Goal: Task Accomplishment & Management: Manage account settings

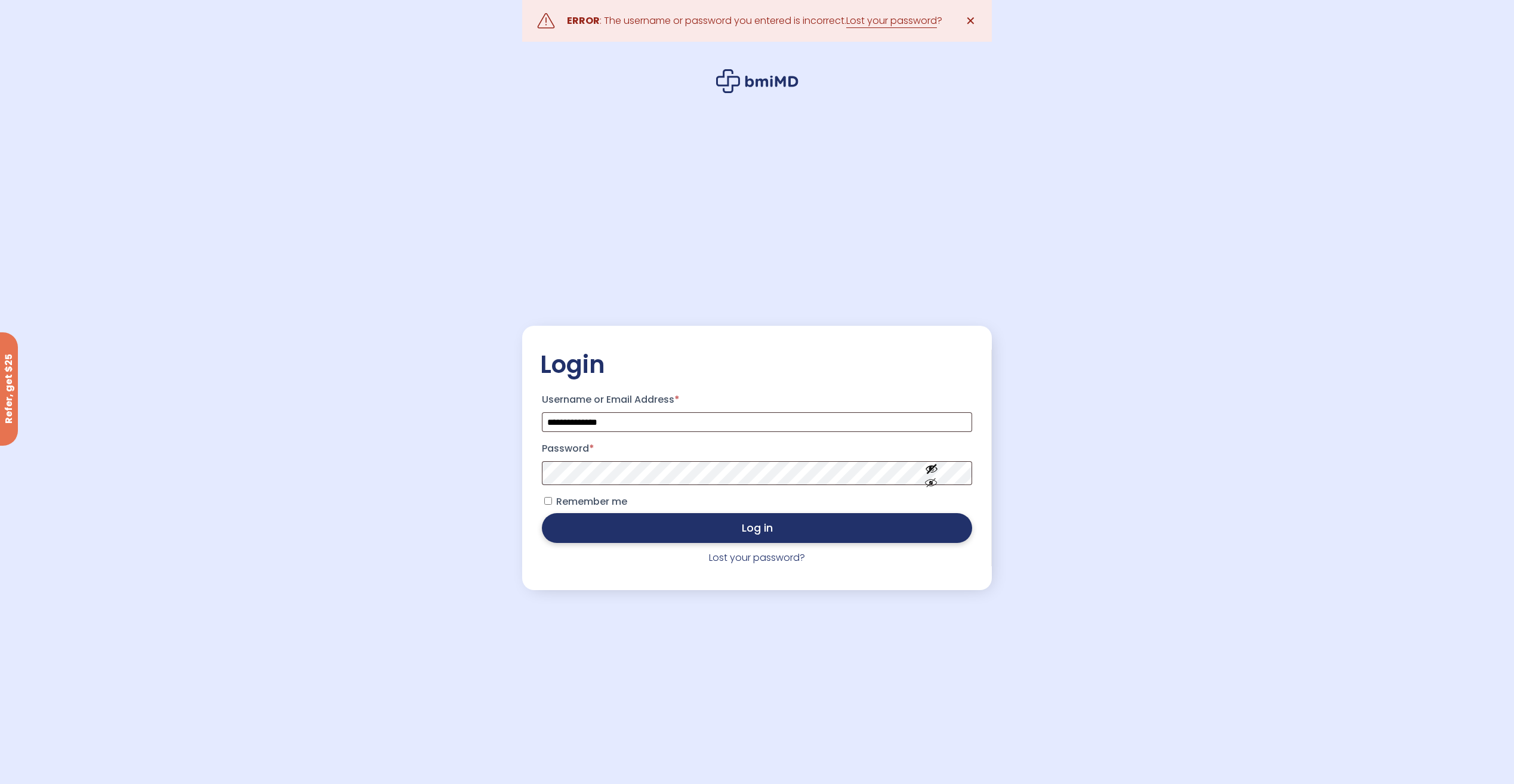
click at [741, 525] on button "Log in" at bounding box center [757, 528] width 430 height 29
click at [772, 531] on button "Log in" at bounding box center [757, 528] width 430 height 29
click at [734, 558] on link "Lost your password?" at bounding box center [757, 557] width 96 height 14
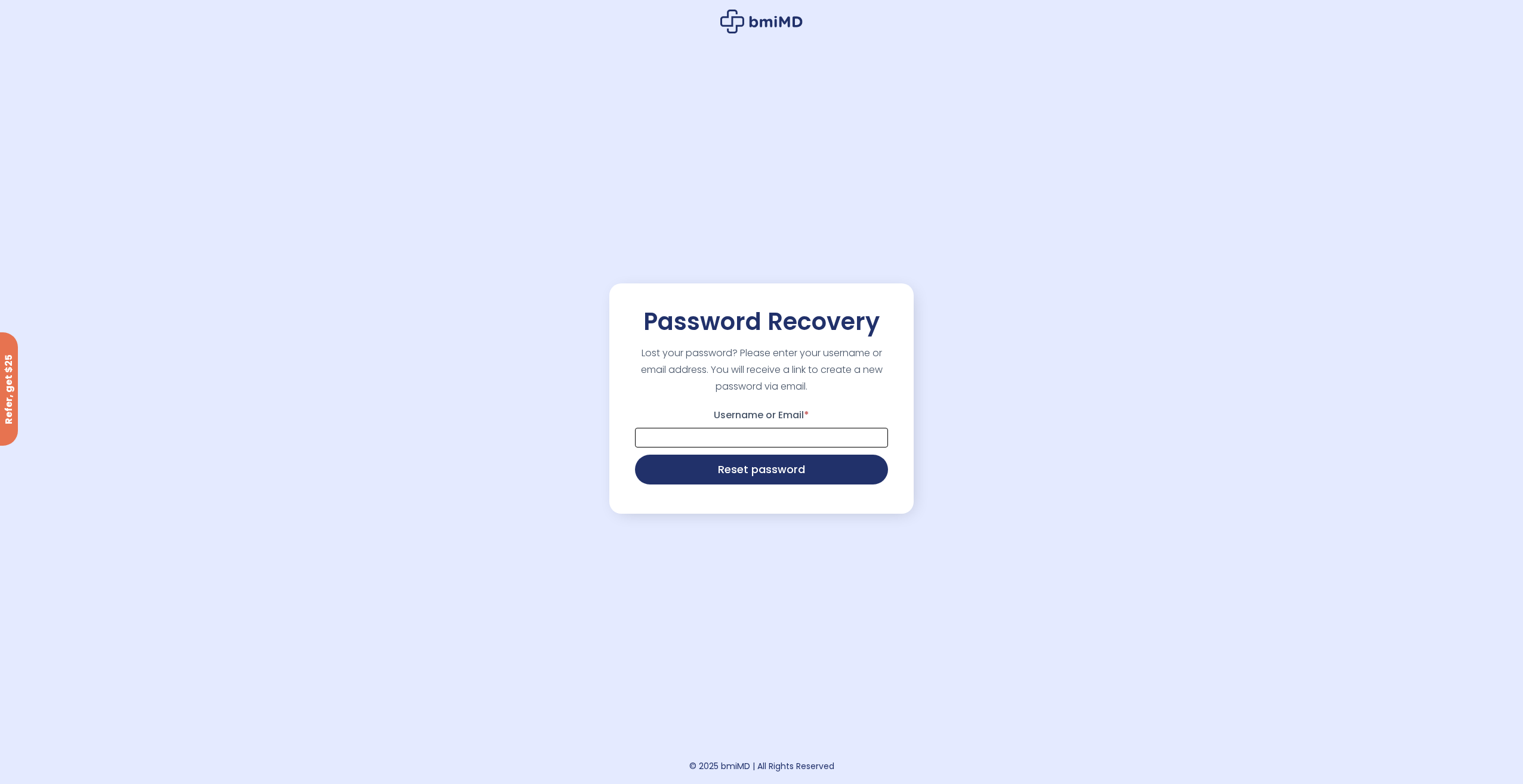
click at [650, 436] on input "Username or Email *" at bounding box center [762, 438] width 253 height 20
type input "**********"
click at [754, 471] on button "Reset password" at bounding box center [762, 468] width 253 height 29
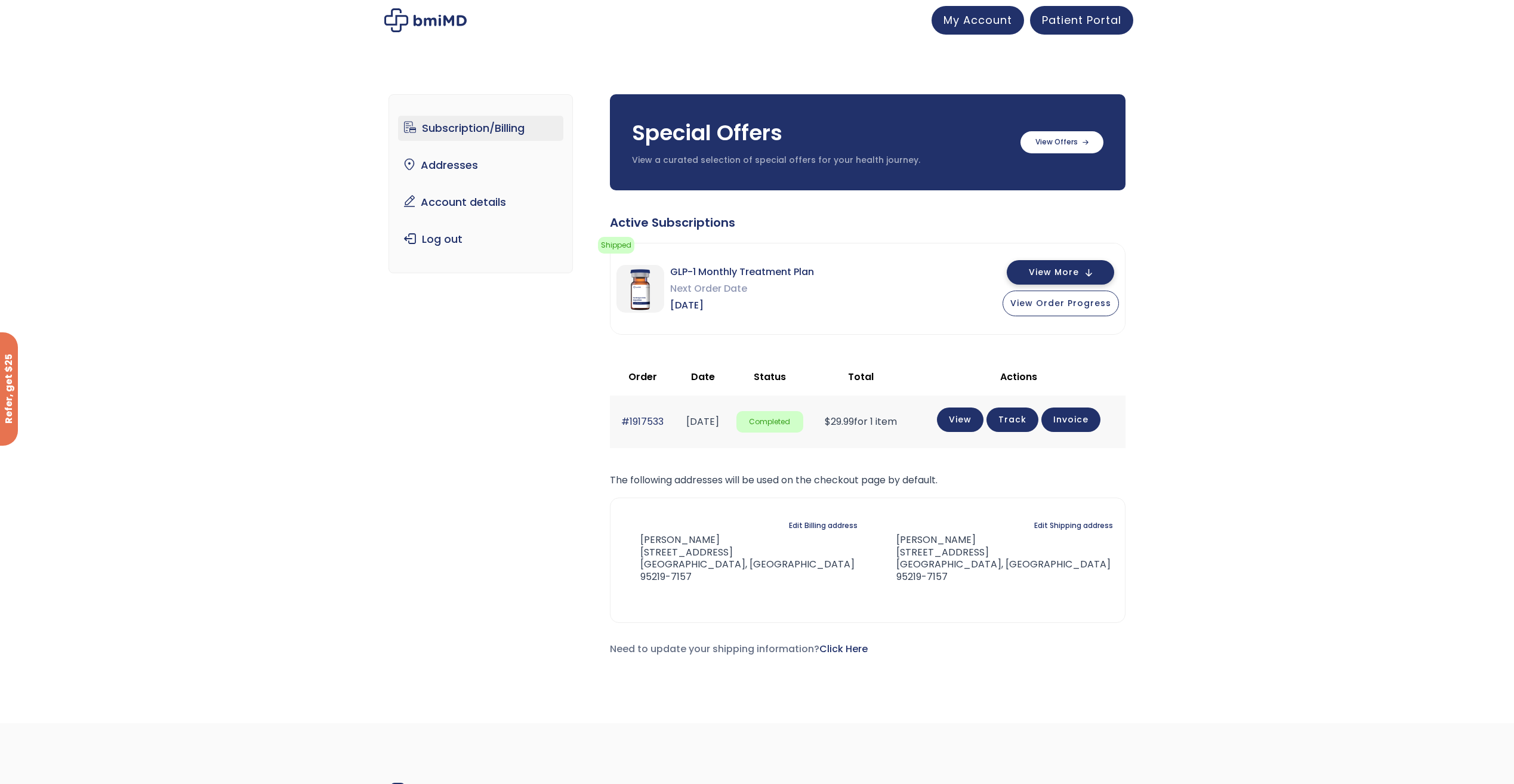
click at [1093, 272] on button "View More" at bounding box center [1060, 273] width 107 height 25
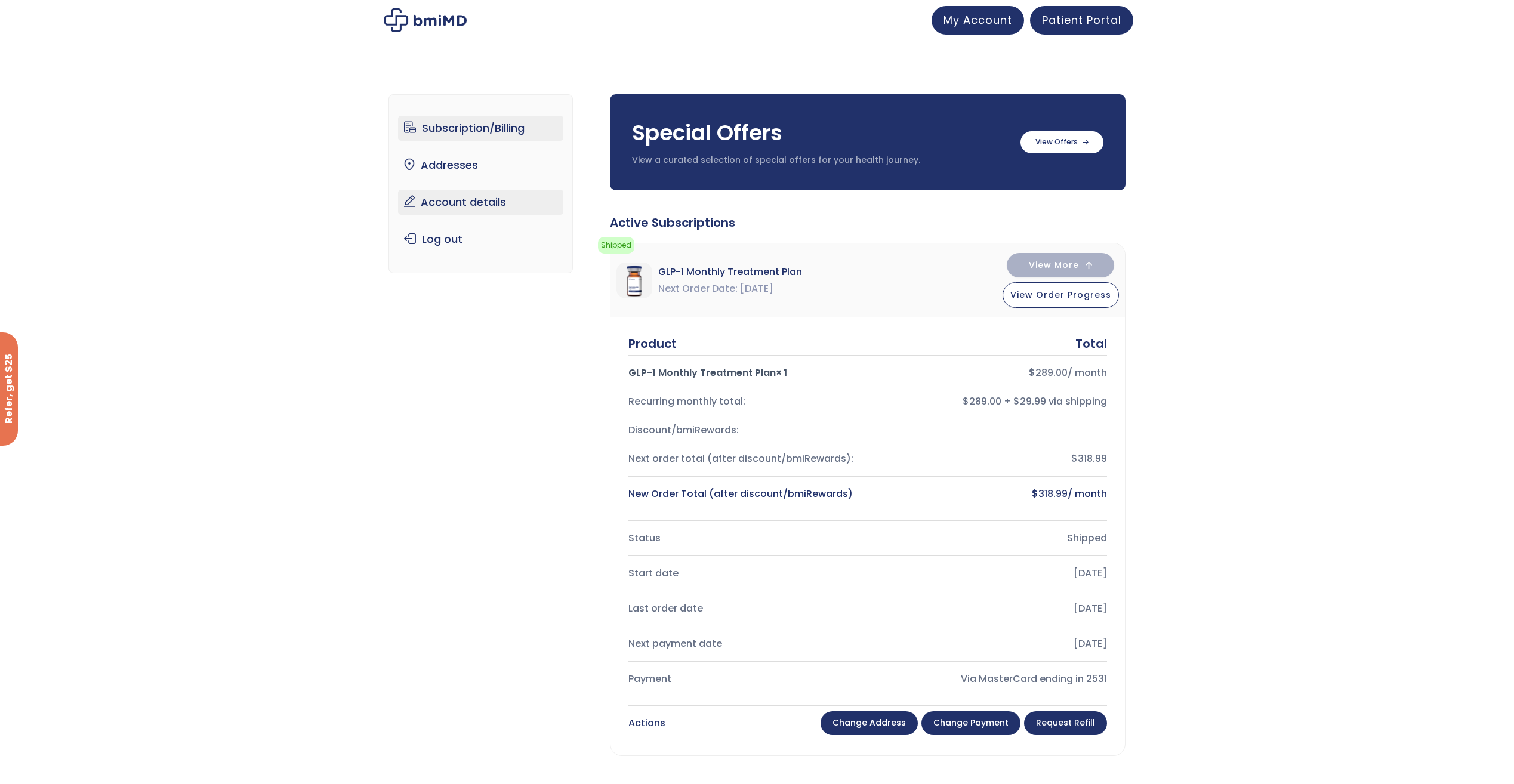
click at [450, 199] on link "Account details" at bounding box center [481, 202] width 165 height 25
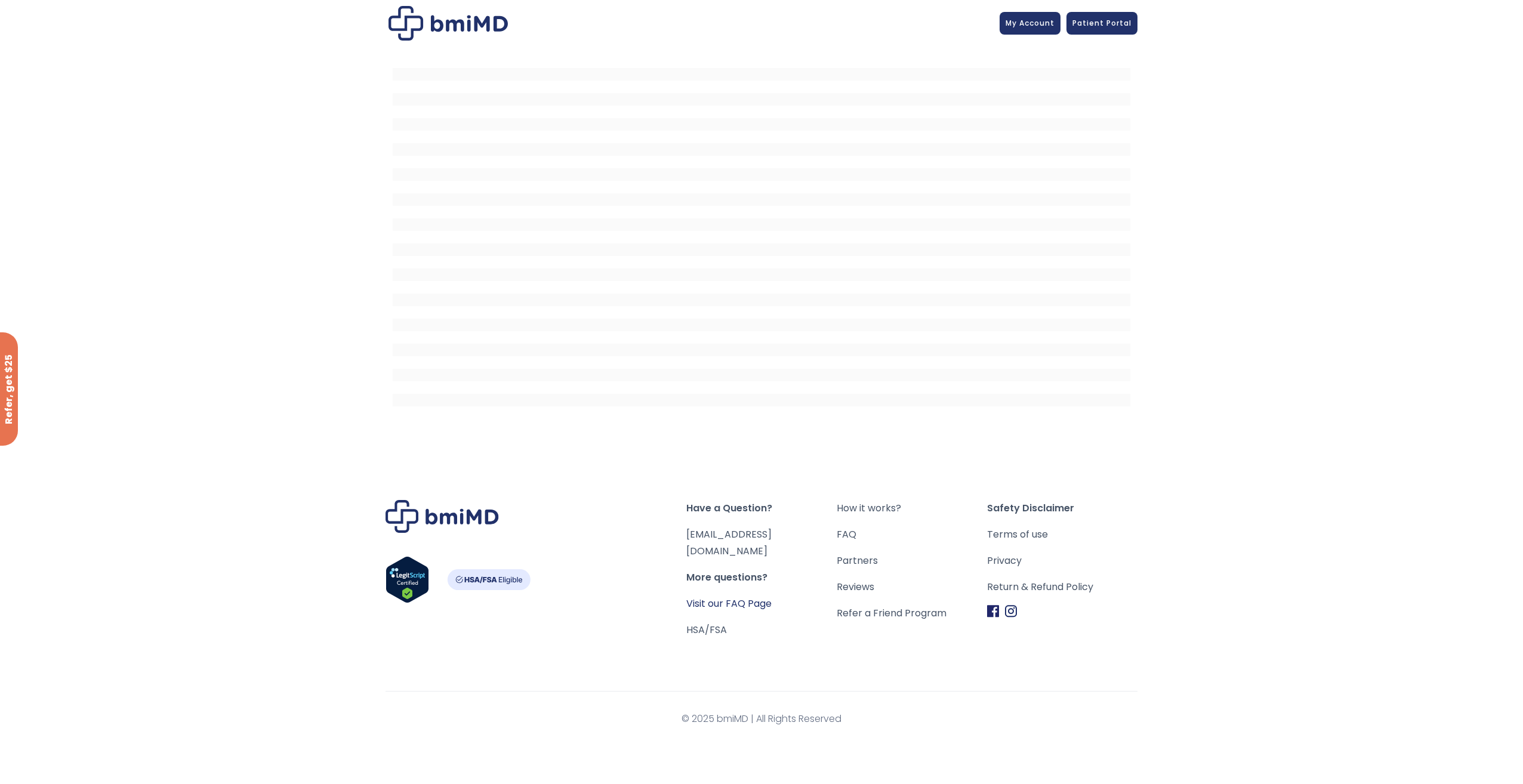
click at [749, 597] on link "Visit our FAQ Page" at bounding box center [729, 603] width 85 height 14
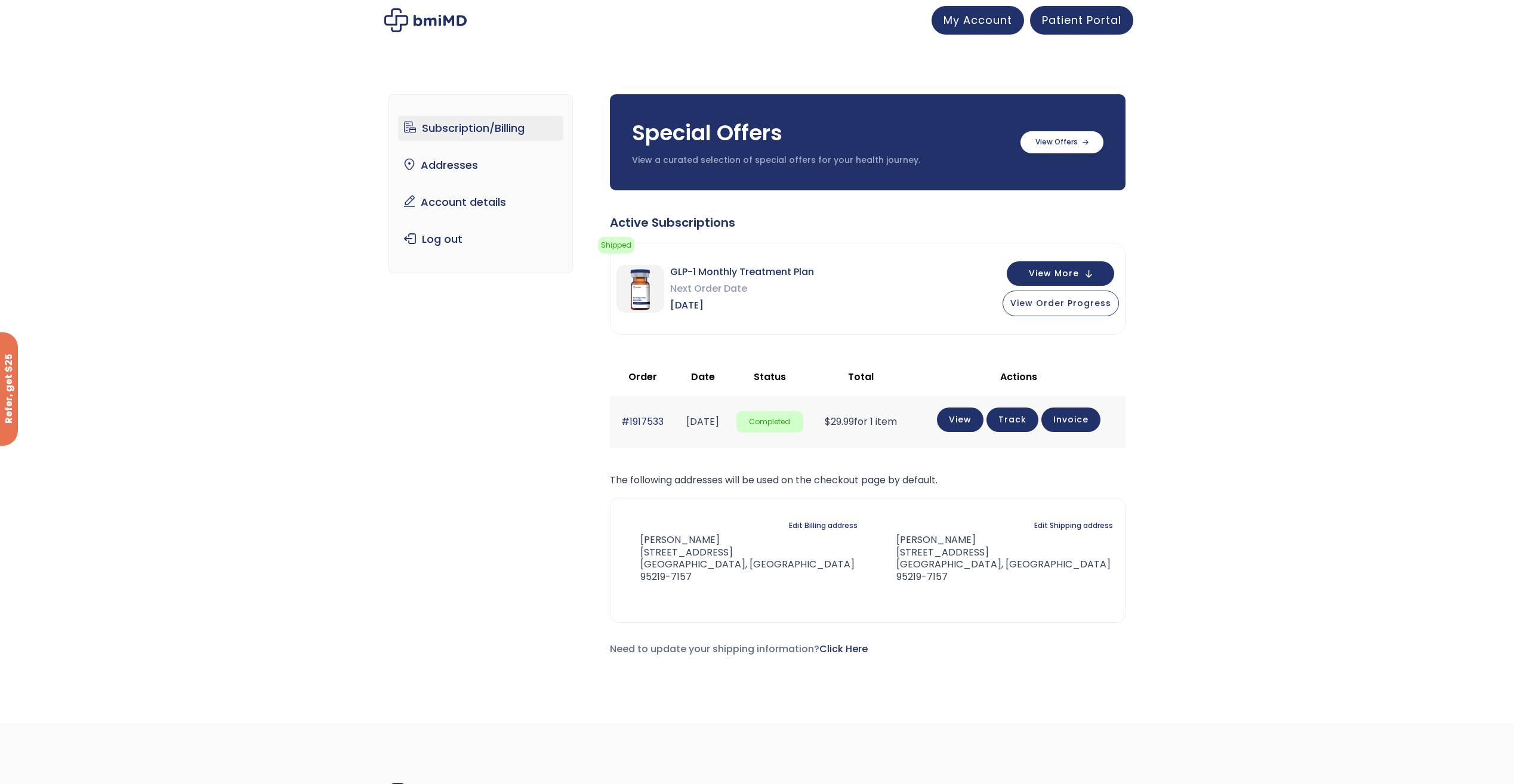
click at [441, 130] on link "Subscription/Billing" at bounding box center [481, 128] width 165 height 25
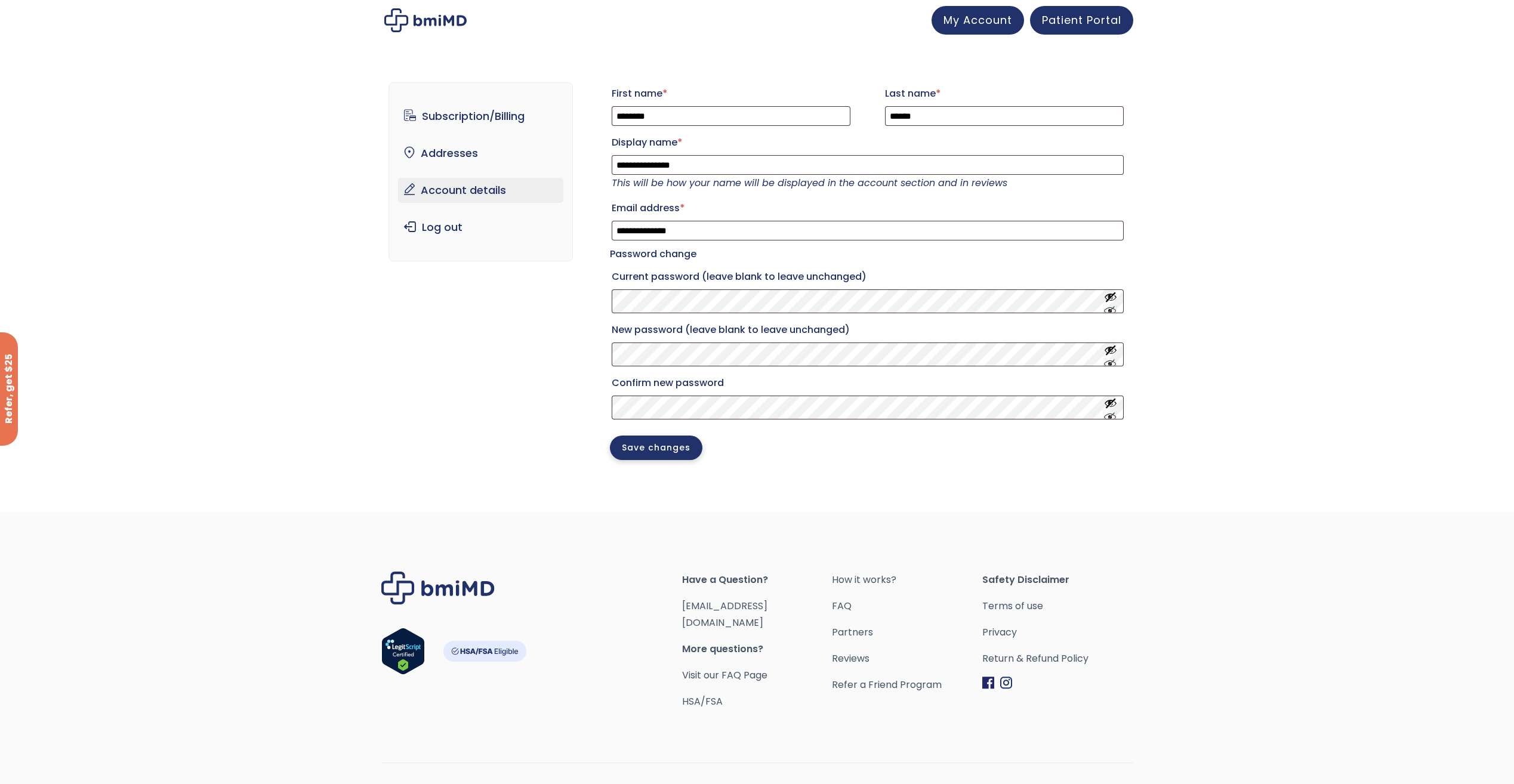
click at [642, 460] on button "Save changes" at bounding box center [656, 448] width 93 height 25
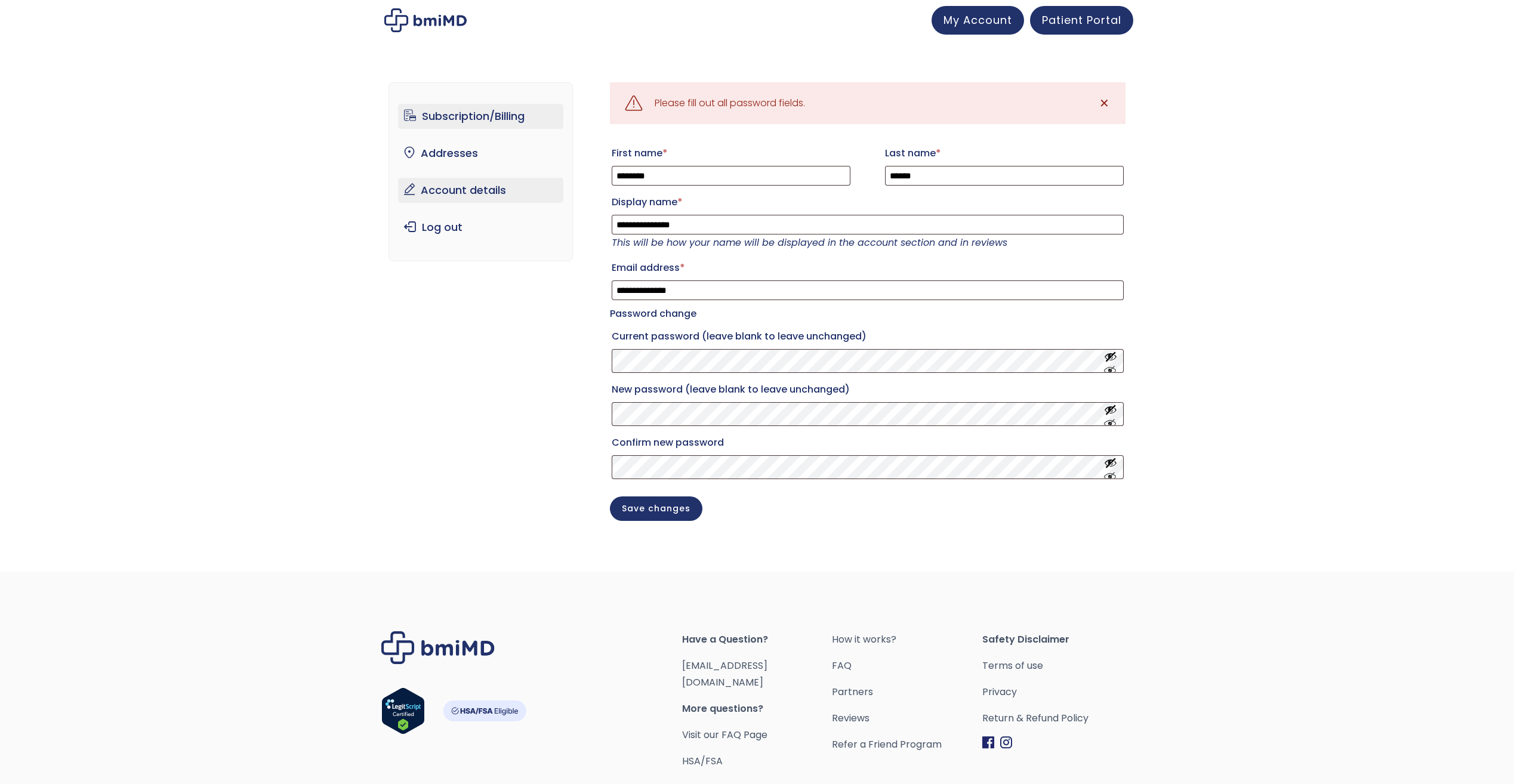
click at [409, 115] on link "Subscription/Billing" at bounding box center [481, 116] width 165 height 25
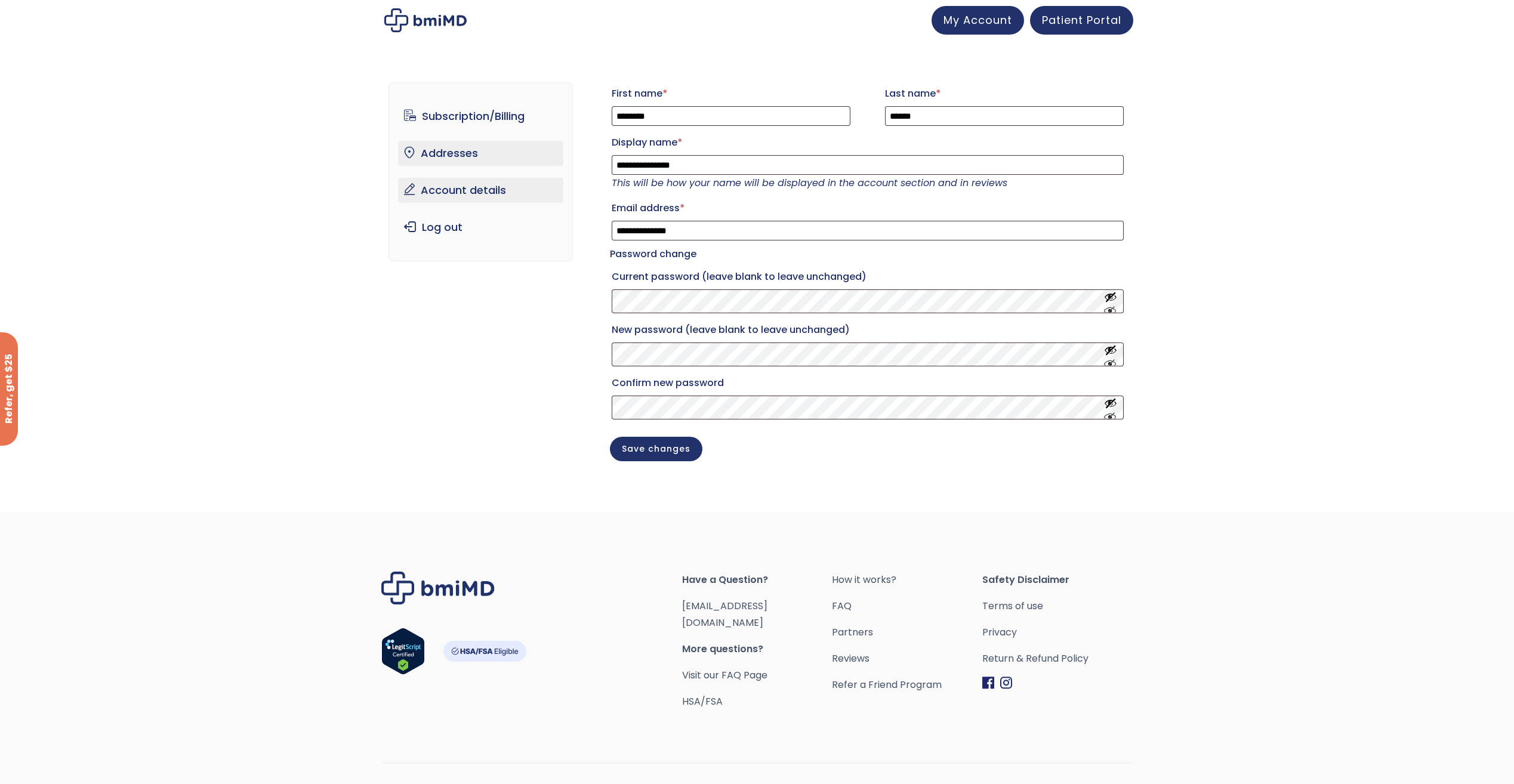
click at [474, 153] on link "Addresses" at bounding box center [481, 153] width 165 height 25
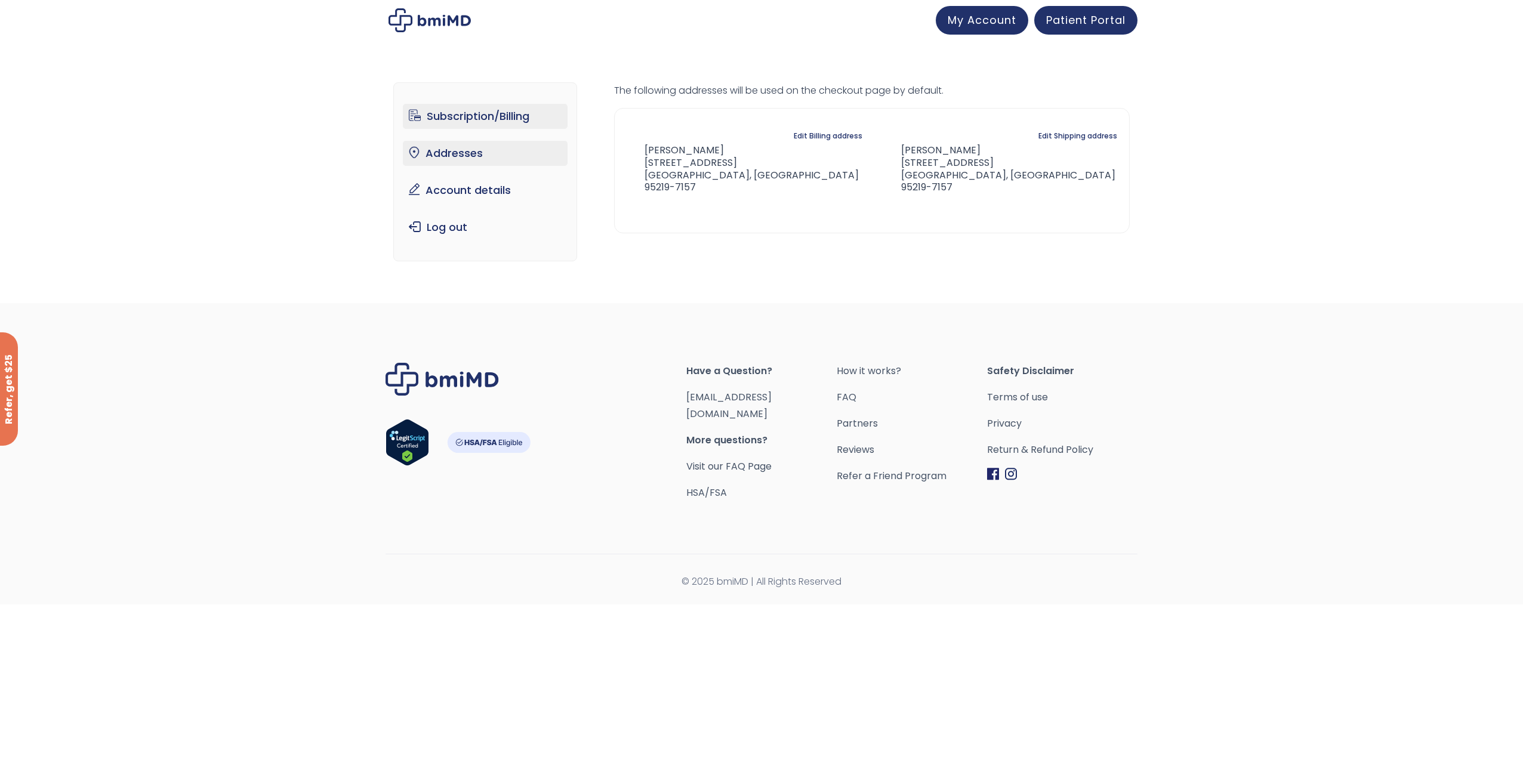
click at [483, 113] on link "Subscription/Billing" at bounding box center [486, 116] width 165 height 25
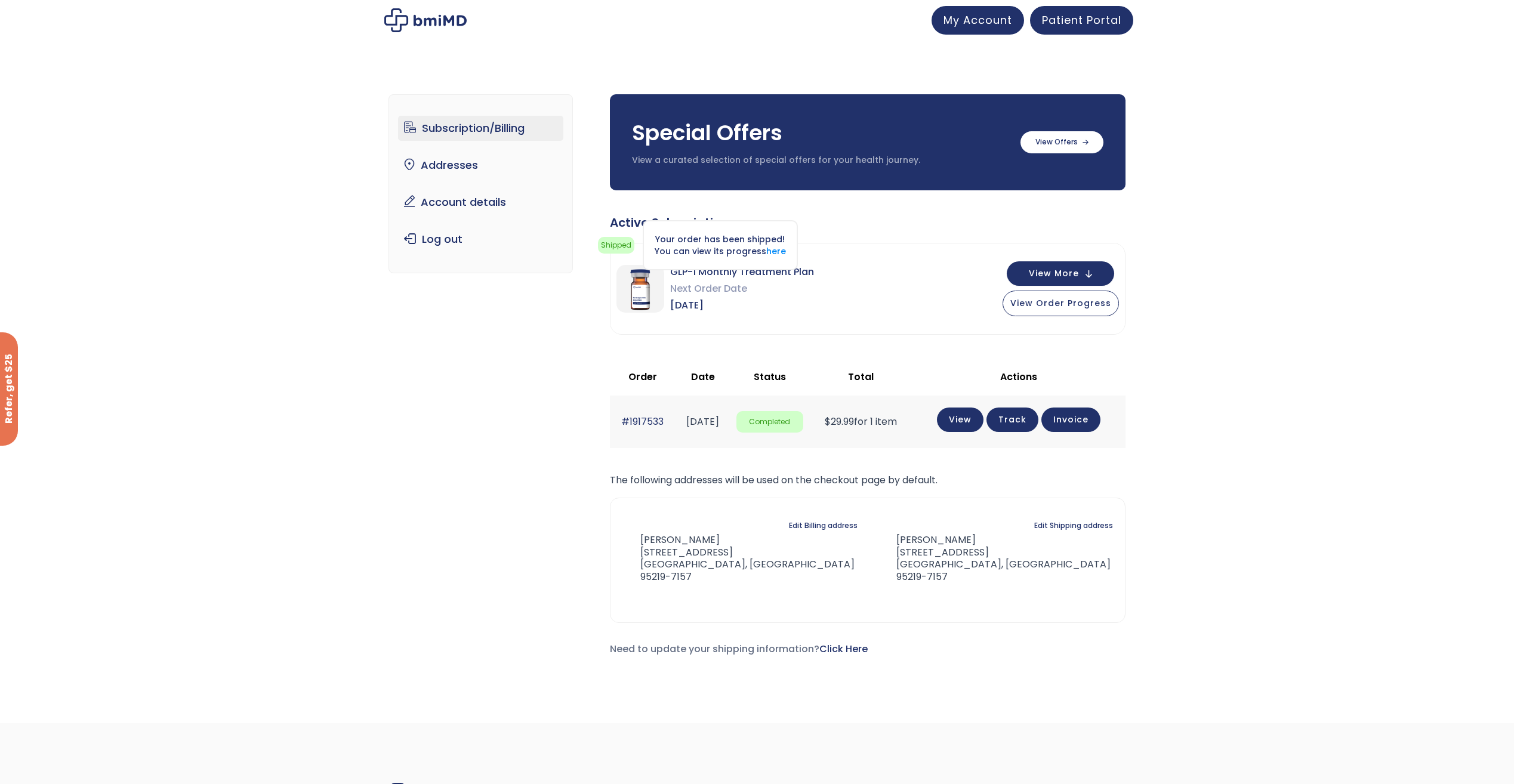
click at [713, 223] on div "Your order has been shipped! You can view its progress here" at bounding box center [721, 245] width 156 height 50
click at [617, 228] on div "Active Subscriptions" at bounding box center [868, 223] width 516 height 16
click at [617, 223] on div "Active Subscriptions" at bounding box center [868, 223] width 516 height 16
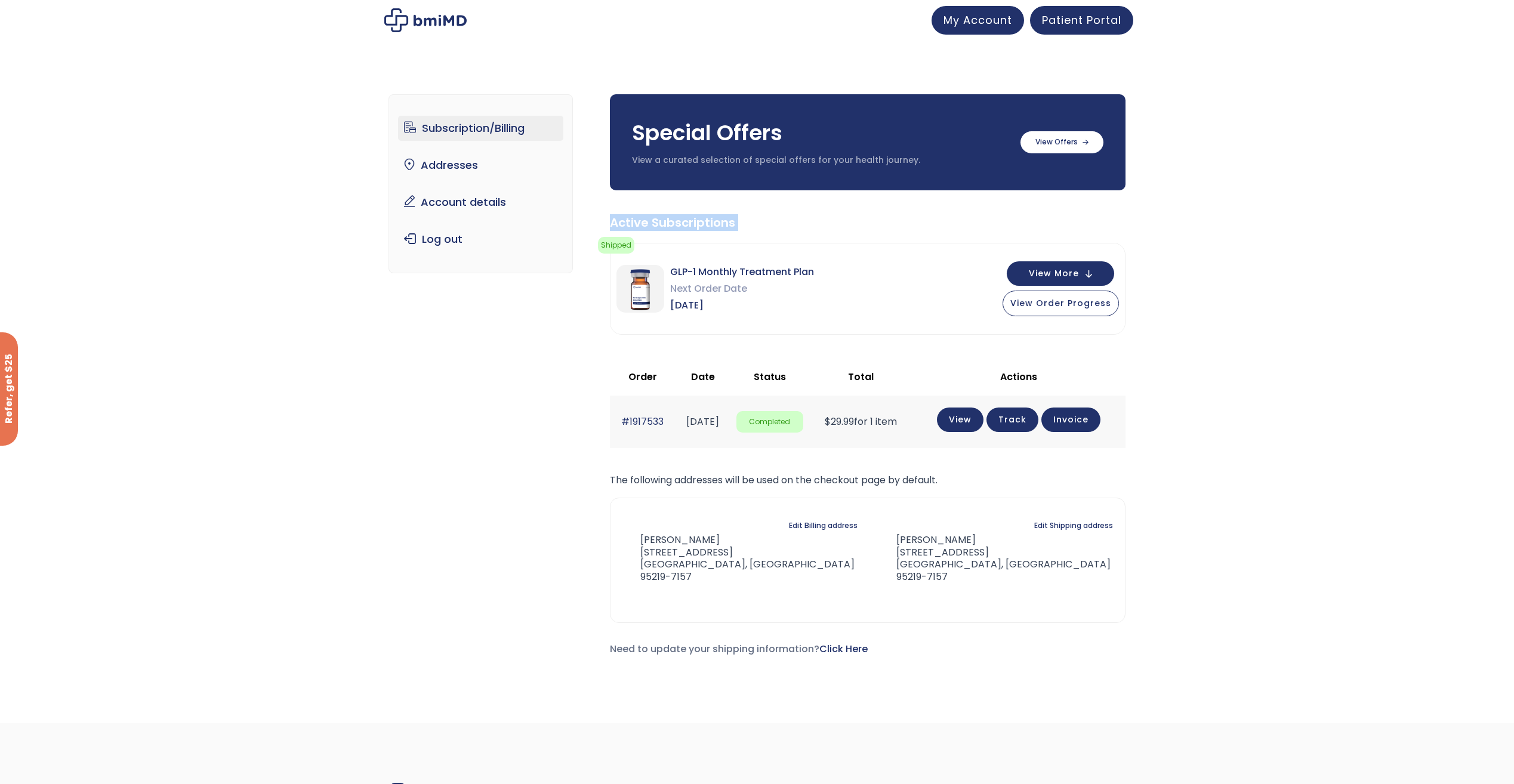
drag, startPoint x: 617, startPoint y: 223, endPoint x: 775, endPoint y: 213, distance: 158.3
click at [775, 213] on div "Special Offers View a curated selection of special offers for your health journ…" at bounding box center [868, 376] width 516 height 563
click at [730, 291] on span "Next Order Date" at bounding box center [743, 289] width 144 height 16
click at [632, 293] on img at bounding box center [640, 289] width 47 height 47
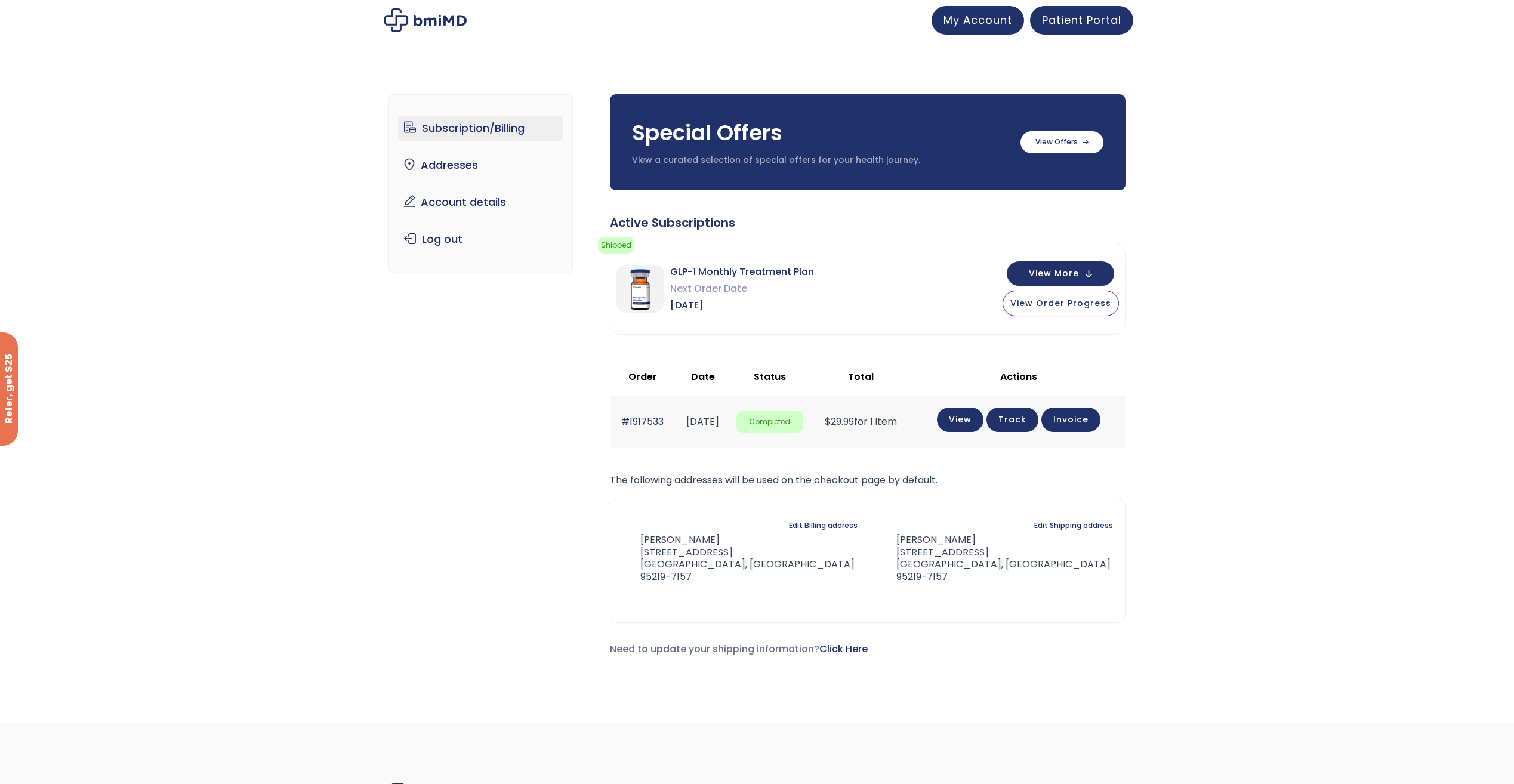
click at [684, 290] on span "Next Order Date" at bounding box center [743, 289] width 144 height 16
drag, startPoint x: 684, startPoint y: 290, endPoint x: 678, endPoint y: 304, distance: 15.2
click at [678, 304] on span "[DATE]" at bounding box center [743, 305] width 144 height 16
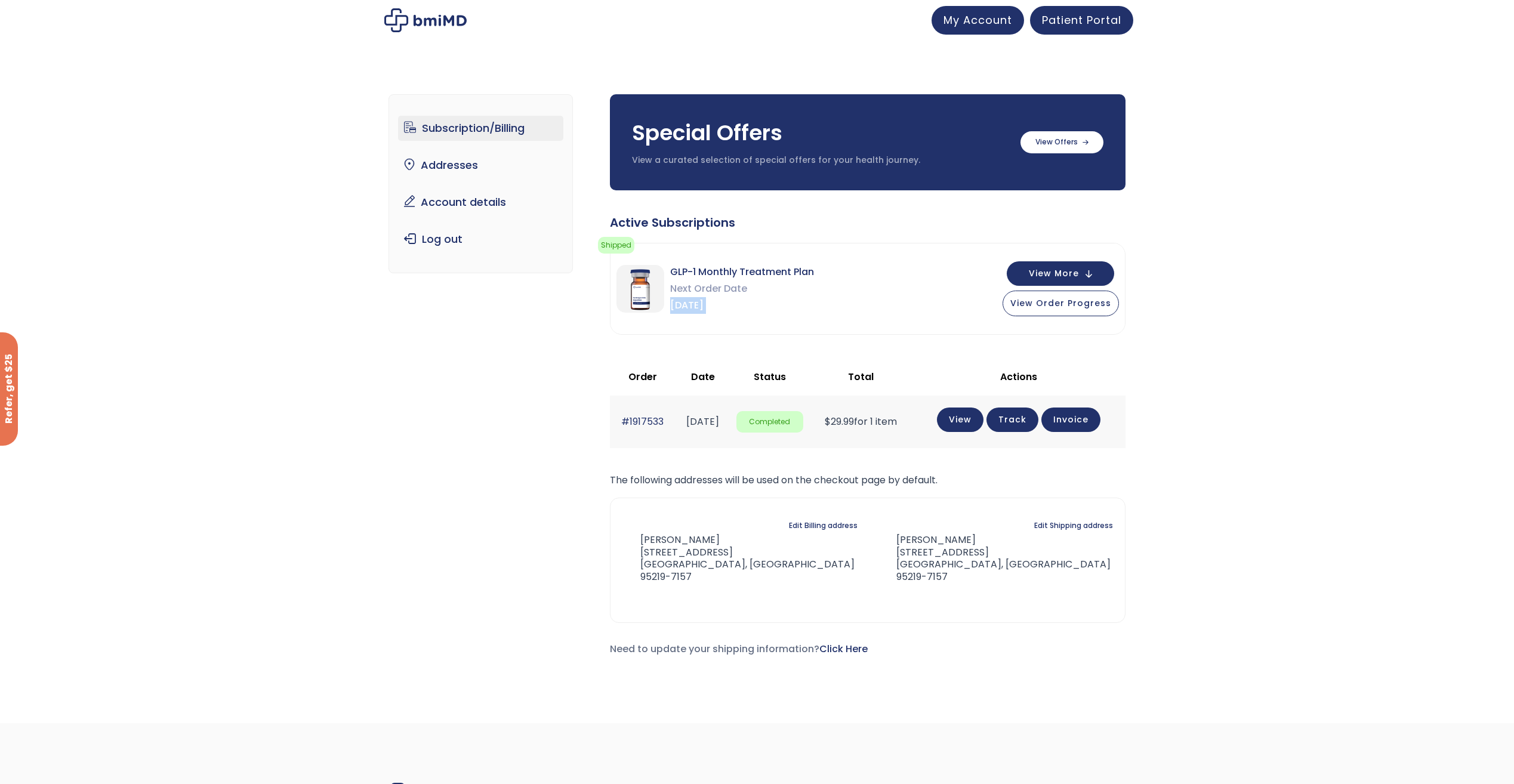
click at [678, 304] on span "[DATE]" at bounding box center [743, 305] width 144 height 16
drag, startPoint x: 678, startPoint y: 304, endPoint x: 801, endPoint y: 281, distance: 125.1
click at [801, 281] on span "Next Order Date" at bounding box center [743, 289] width 144 height 16
click at [805, 270] on span "GLP-1 Monthly Treatment Plan" at bounding box center [743, 272] width 144 height 16
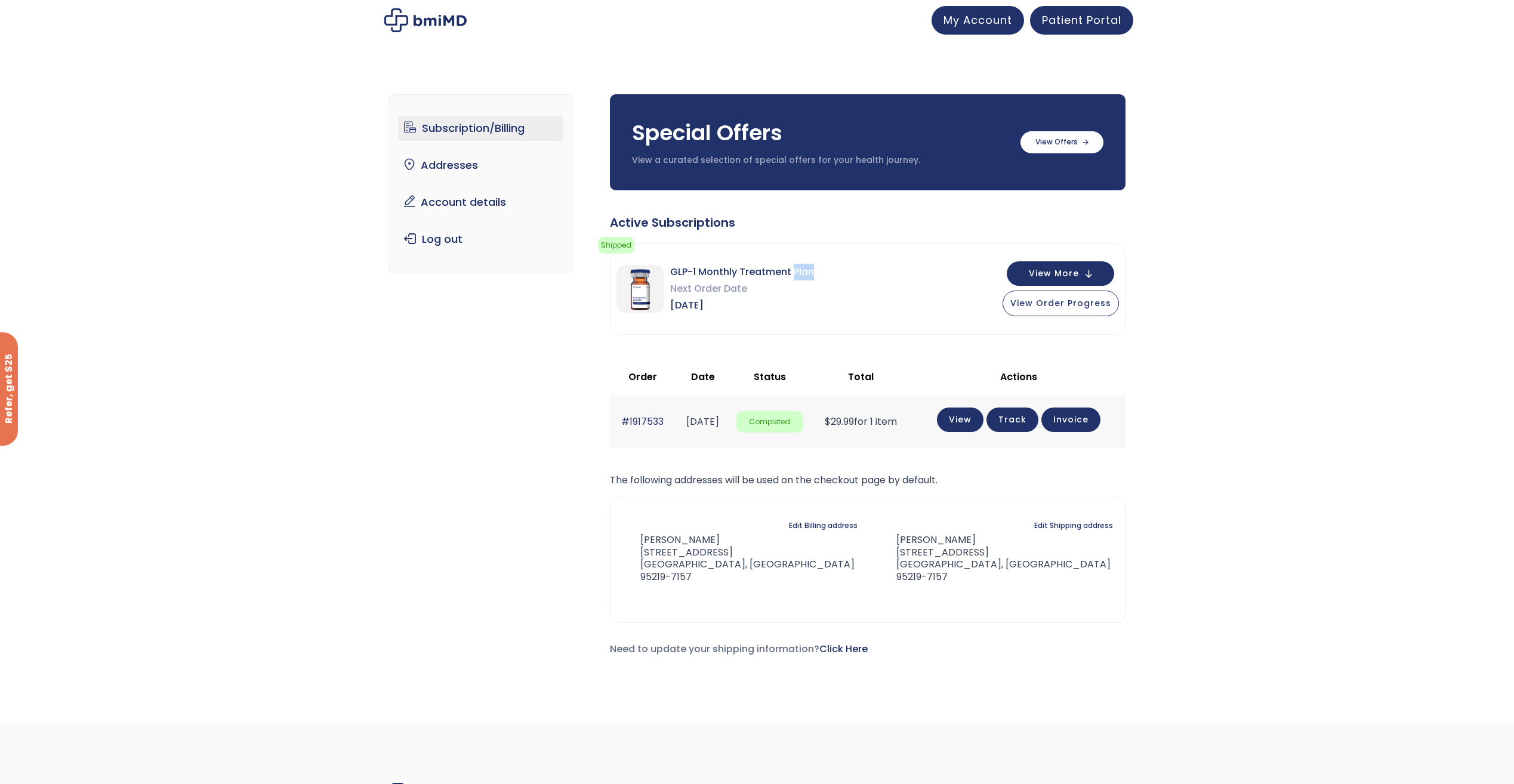
drag, startPoint x: 805, startPoint y: 270, endPoint x: 852, endPoint y: 268, distance: 47.0
click at [852, 268] on div "GLP-1 Monthly Treatment Plan Next Order Date Oct 02, 2025 View More View Order …" at bounding box center [868, 288] width 514 height 91
click at [1090, 273] on button "View More" at bounding box center [1060, 273] width 107 height 25
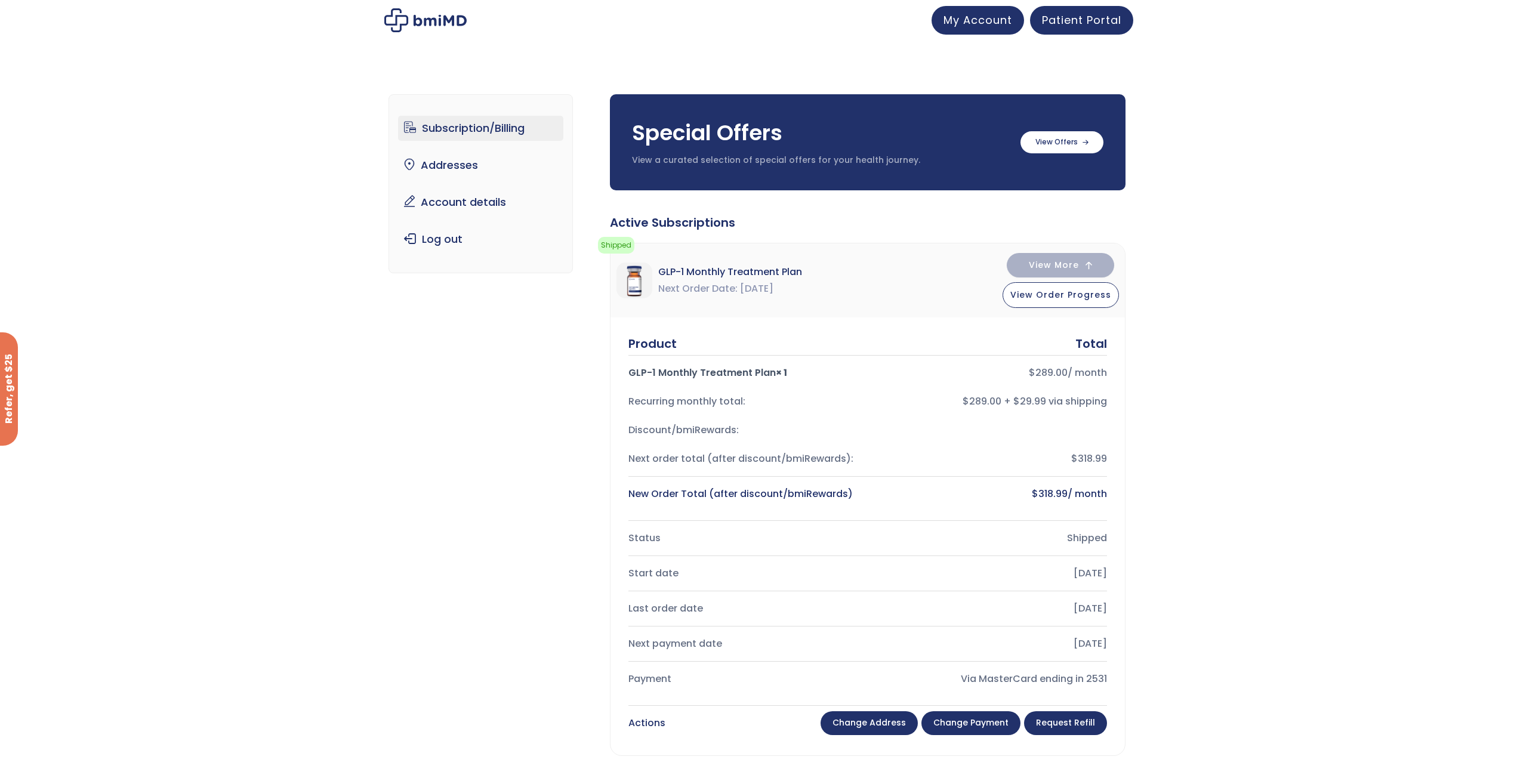
click at [977, 723] on link "Change payment" at bounding box center [970, 723] width 99 height 24
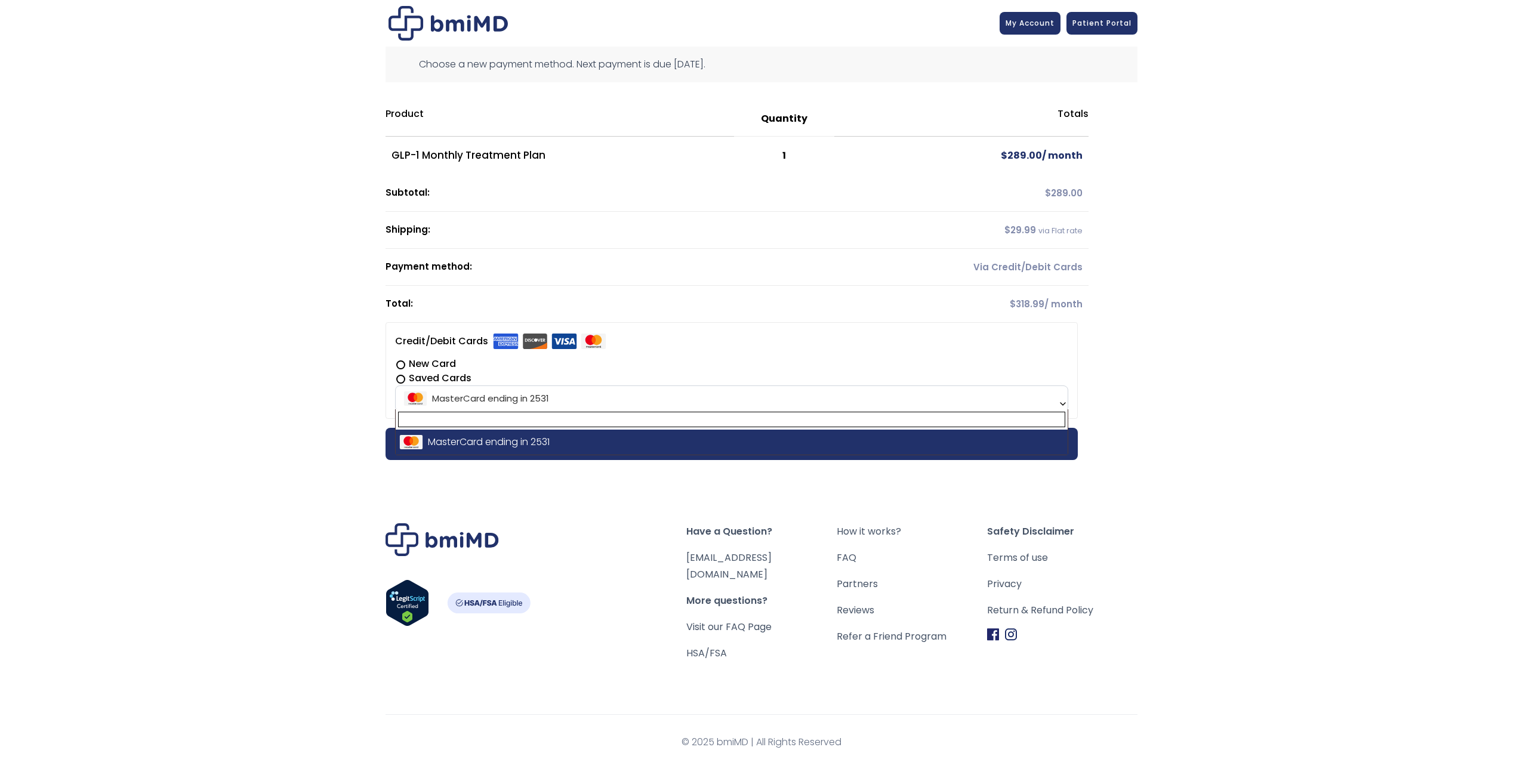
click at [1063, 403] on b at bounding box center [1063, 404] width 10 height 10
drag, startPoint x: 1048, startPoint y: 148, endPoint x: 1042, endPoint y: 151, distance: 6.7
click at [1042, 151] on td "$ 289.00 / month" at bounding box center [961, 155] width 254 height 38
click at [787, 153] on td "1" at bounding box center [784, 155] width 100 height 38
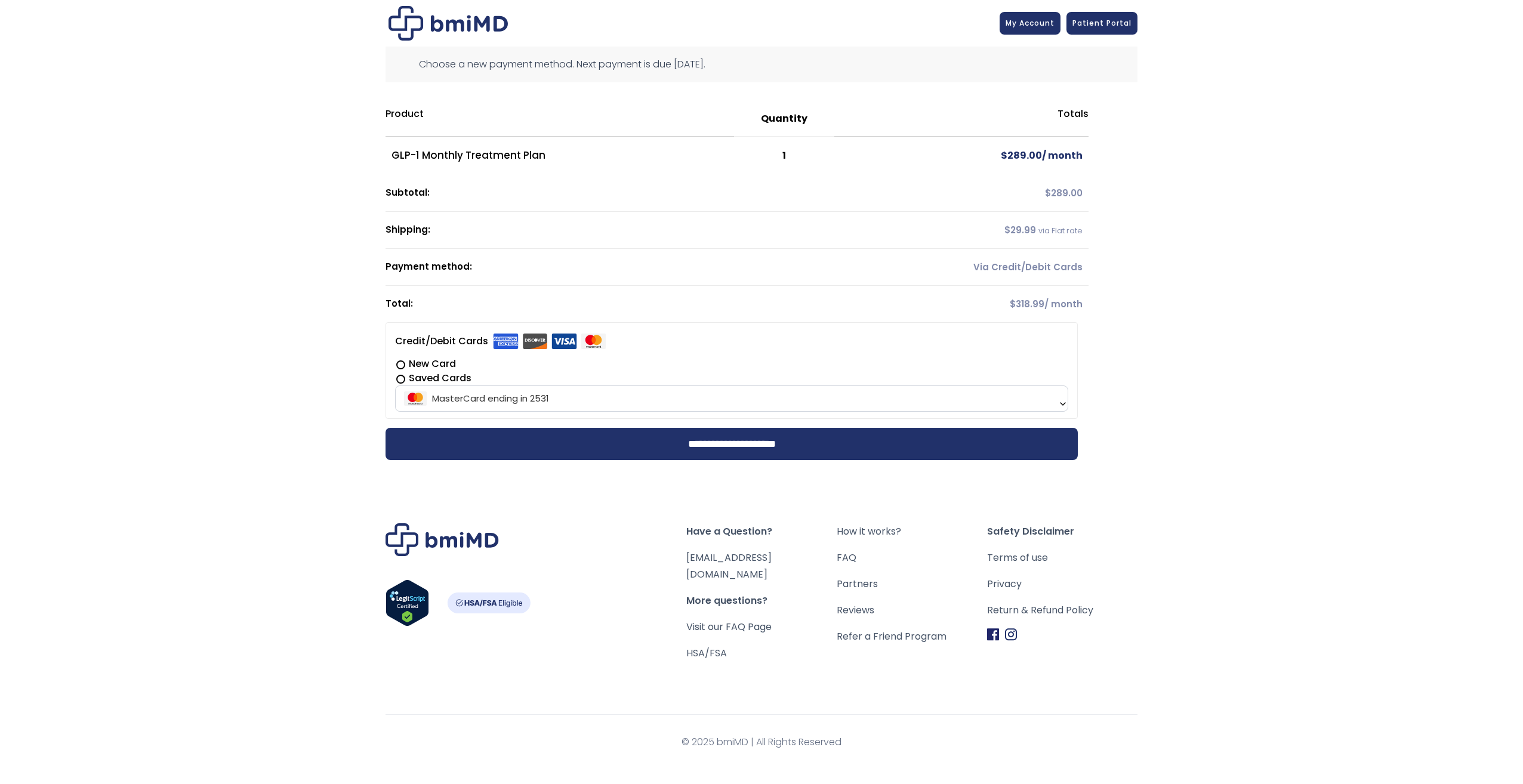
click at [796, 156] on td "1" at bounding box center [784, 155] width 100 height 38
click at [535, 157] on td "GLP-1 Monthly Treatment Plan" at bounding box center [560, 155] width 349 height 38
click at [388, 156] on td "GLP-1 Monthly Treatment Plan" at bounding box center [560, 155] width 349 height 38
drag, startPoint x: 391, startPoint y: 155, endPoint x: 1173, endPoint y: 150, distance: 782.0
click at [1173, 150] on div "**********" at bounding box center [762, 382] width 1523 height 764
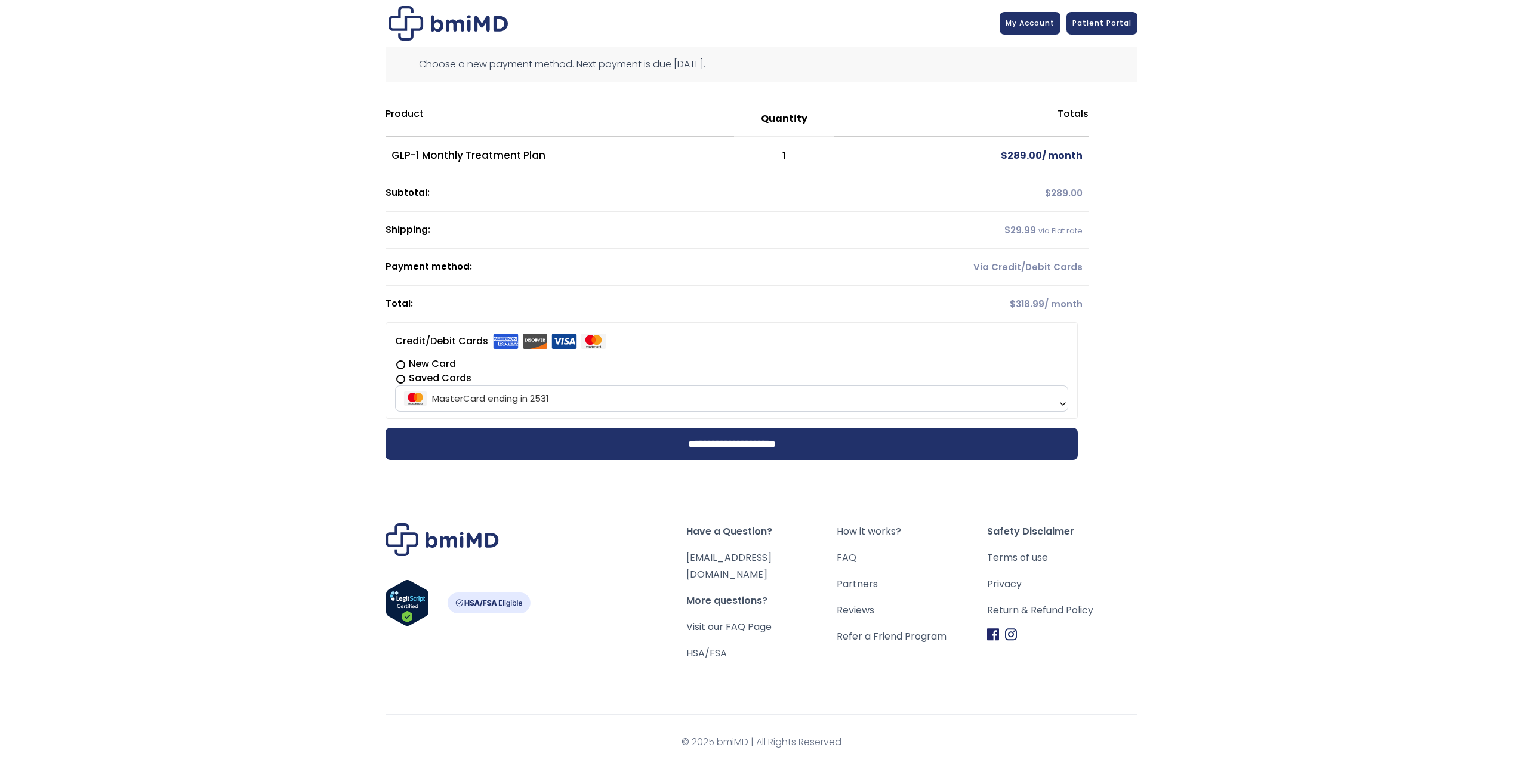
drag, startPoint x: 1064, startPoint y: 160, endPoint x: 951, endPoint y: 187, distance: 116.2
click at [951, 187] on td "$ 289.00" at bounding box center [961, 193] width 254 height 37
click at [401, 362] on label "New Card" at bounding box center [732, 363] width 673 height 14
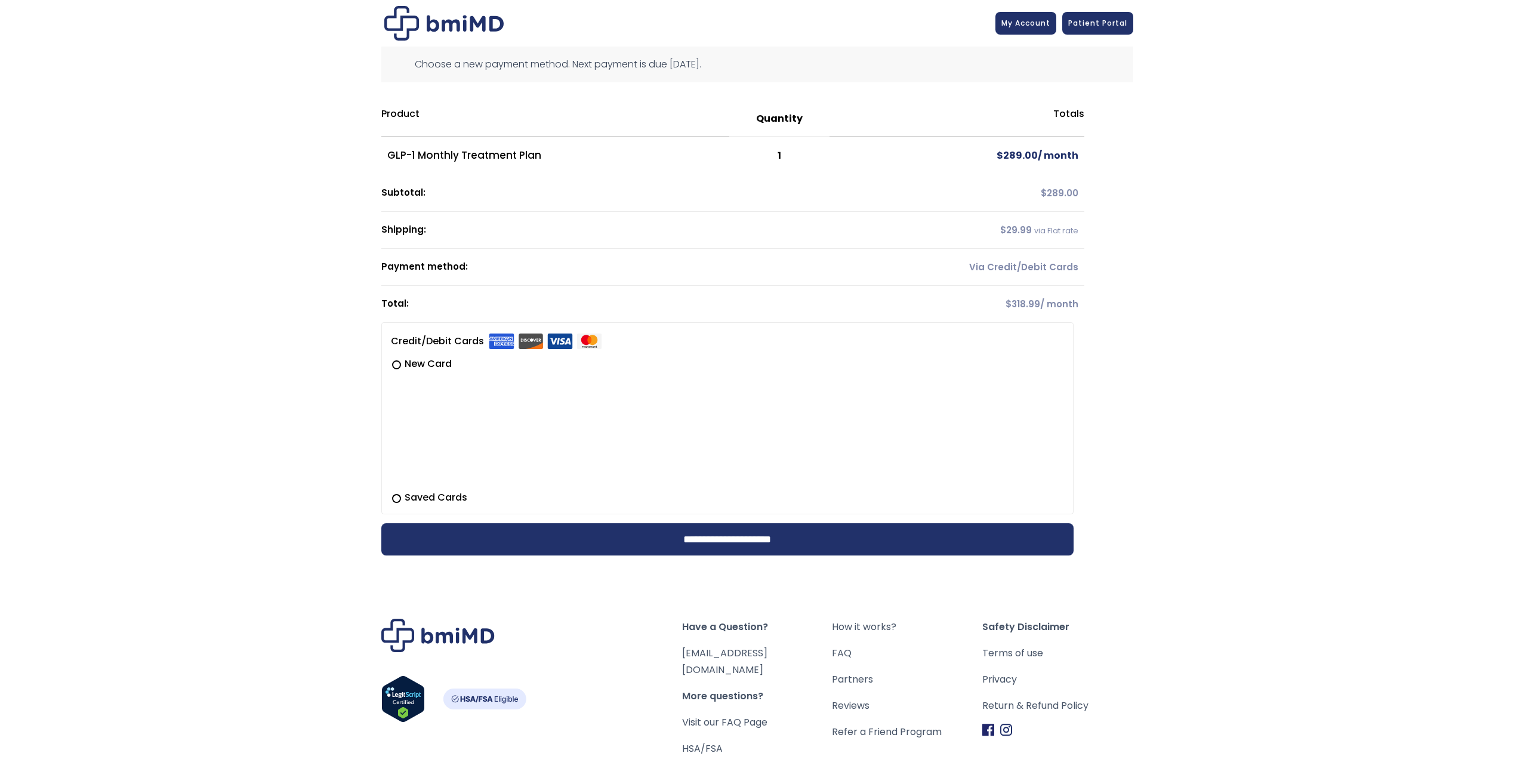
click at [721, 318] on th "Total:" at bounding box center [606, 304] width 449 height 36
click at [719, 538] on input "**********" at bounding box center [727, 538] width 692 height 32
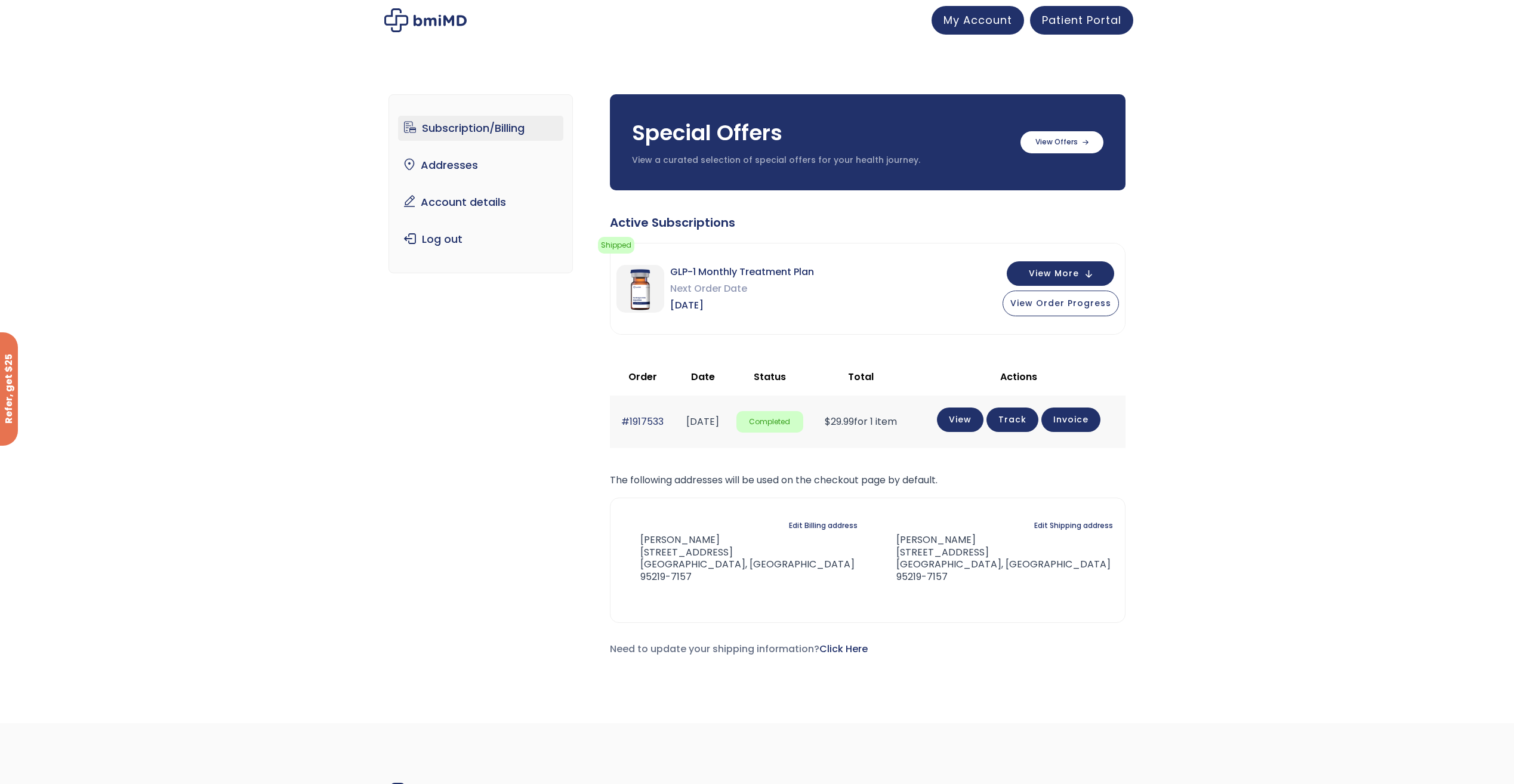
click at [804, 422] on span "Completed" at bounding box center [770, 421] width 67 height 22
click at [983, 417] on link "View" at bounding box center [960, 418] width 47 height 25
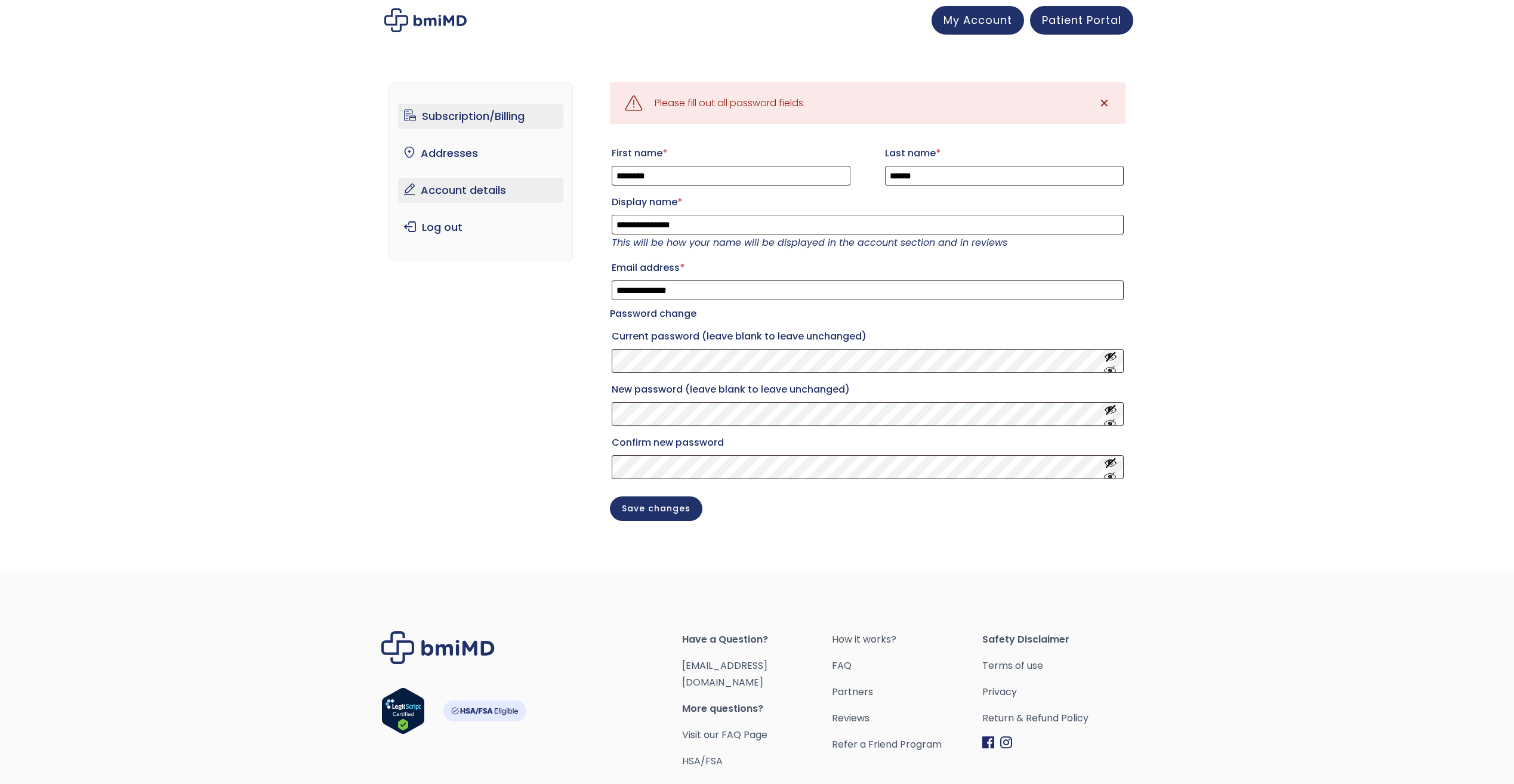
click at [507, 109] on link "Subscription/Billing" at bounding box center [481, 116] width 165 height 25
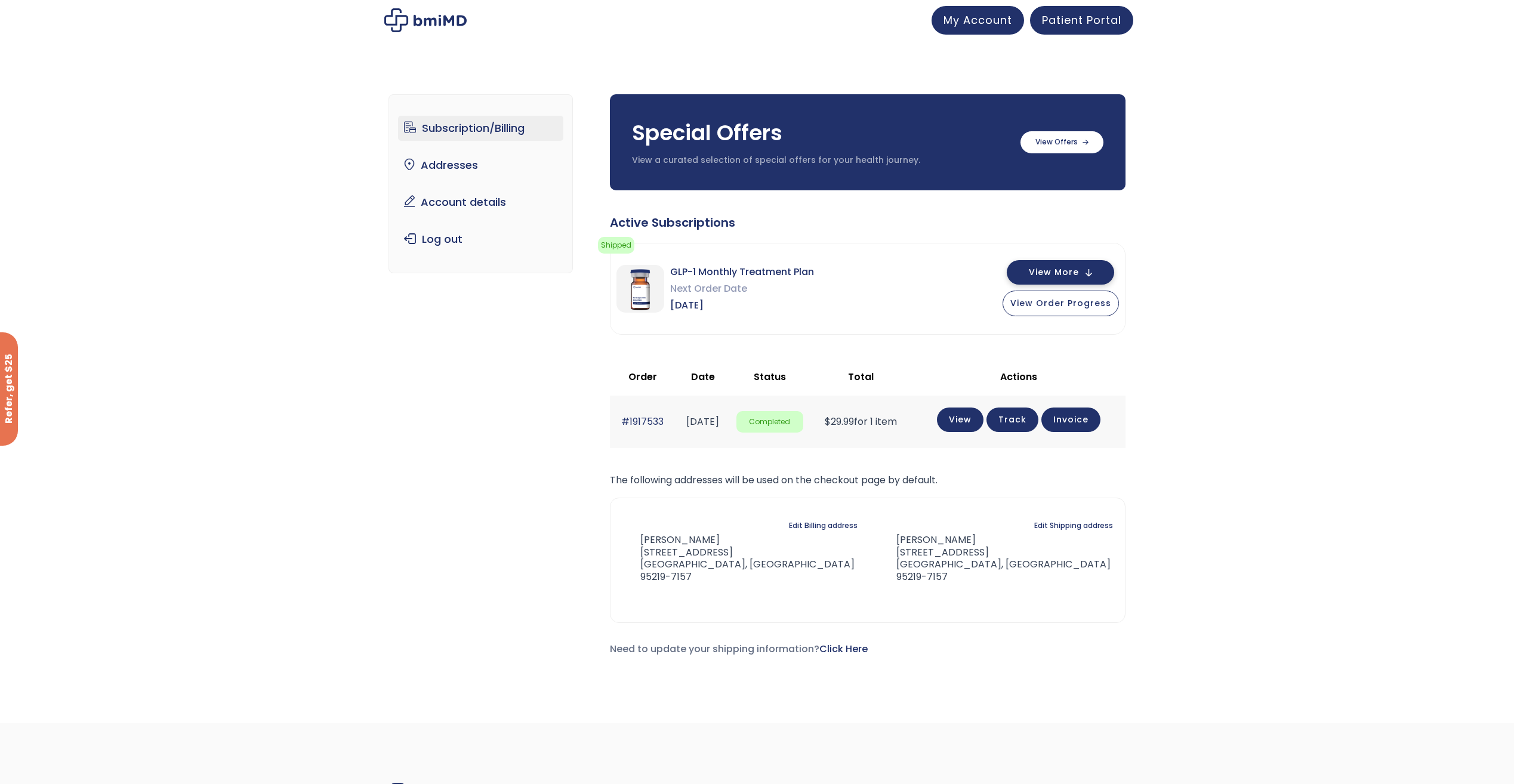
click at [1092, 275] on button "View More" at bounding box center [1060, 273] width 107 height 25
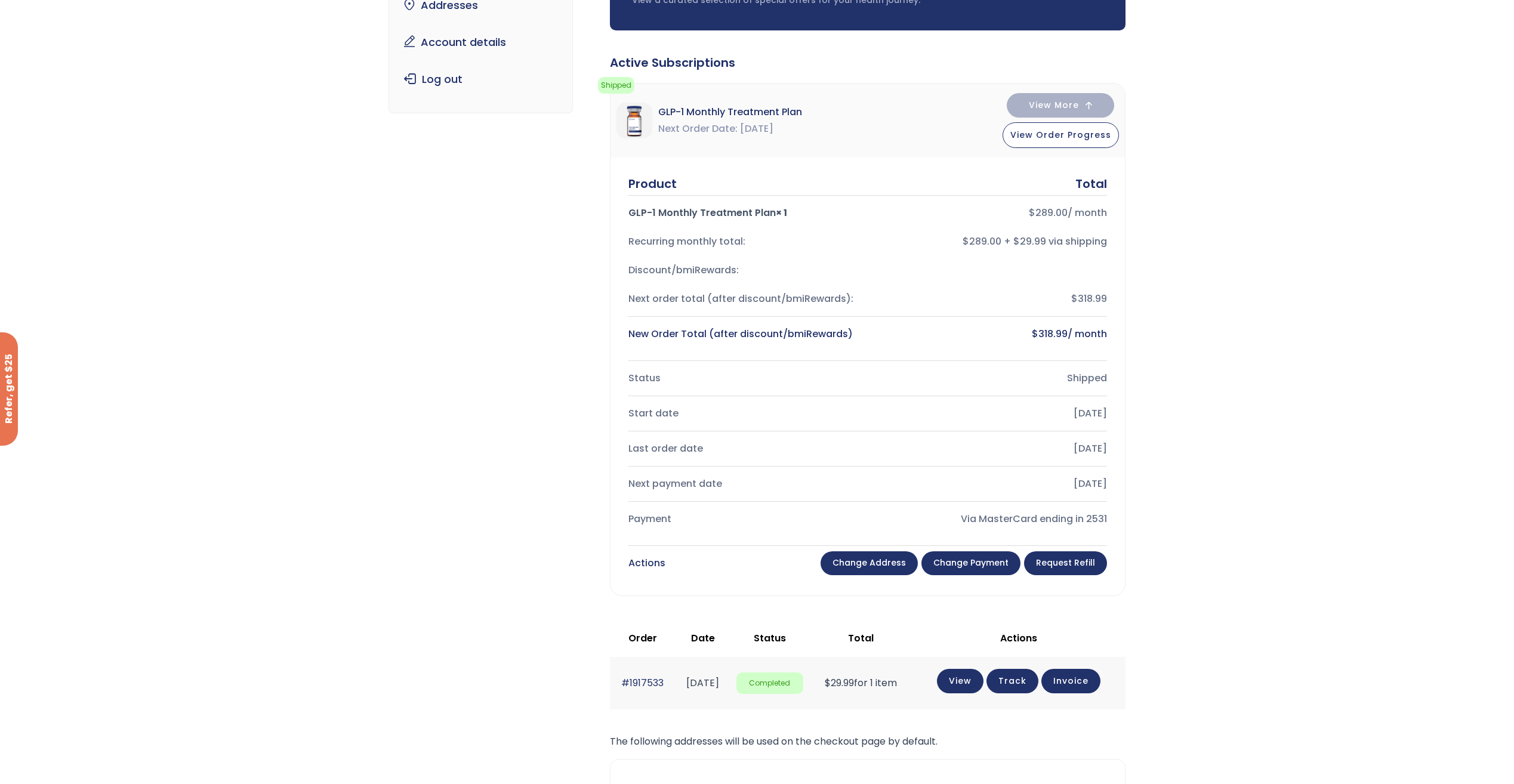
scroll to position [179, 0]
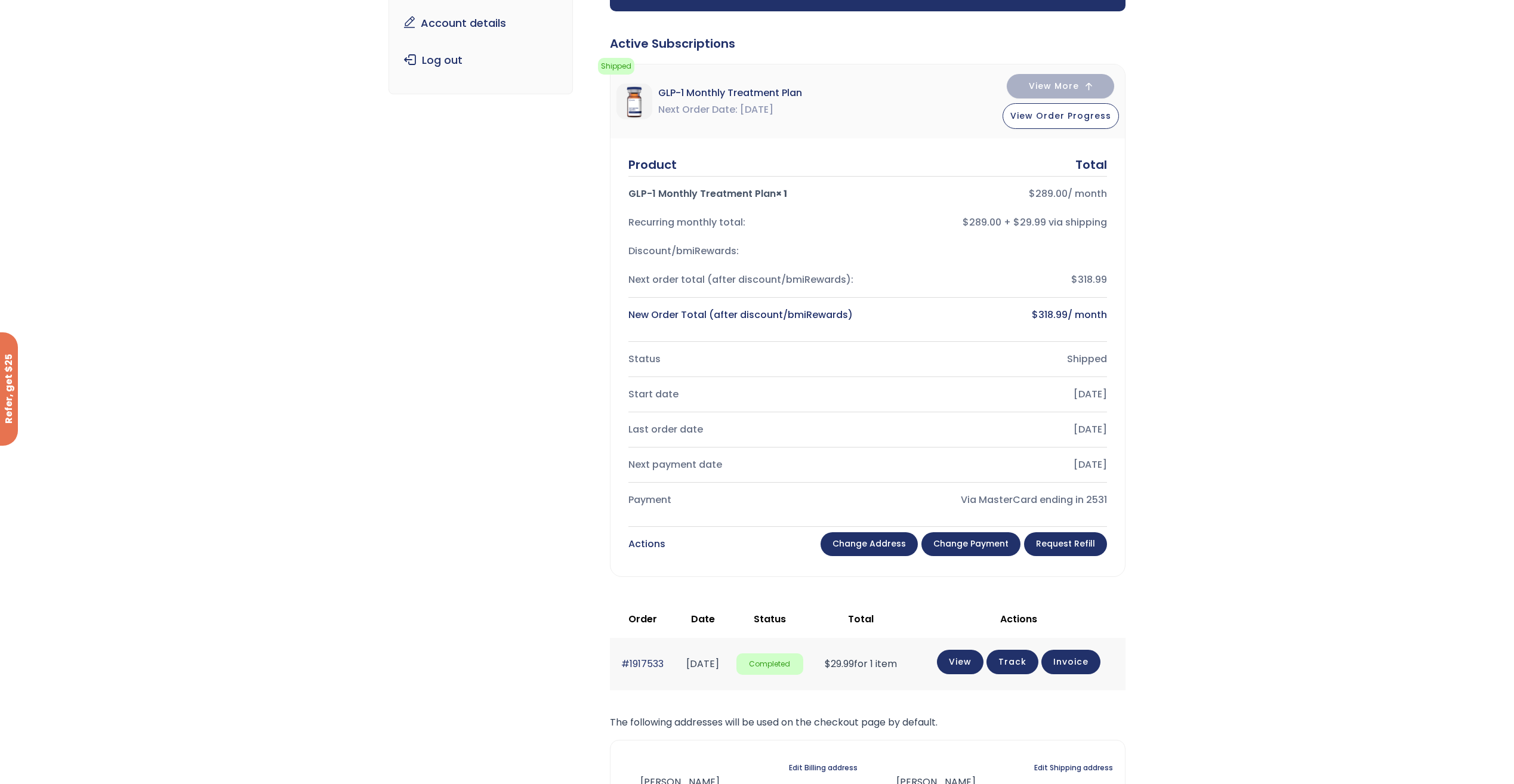
click at [956, 544] on link "Change payment" at bounding box center [970, 543] width 99 height 24
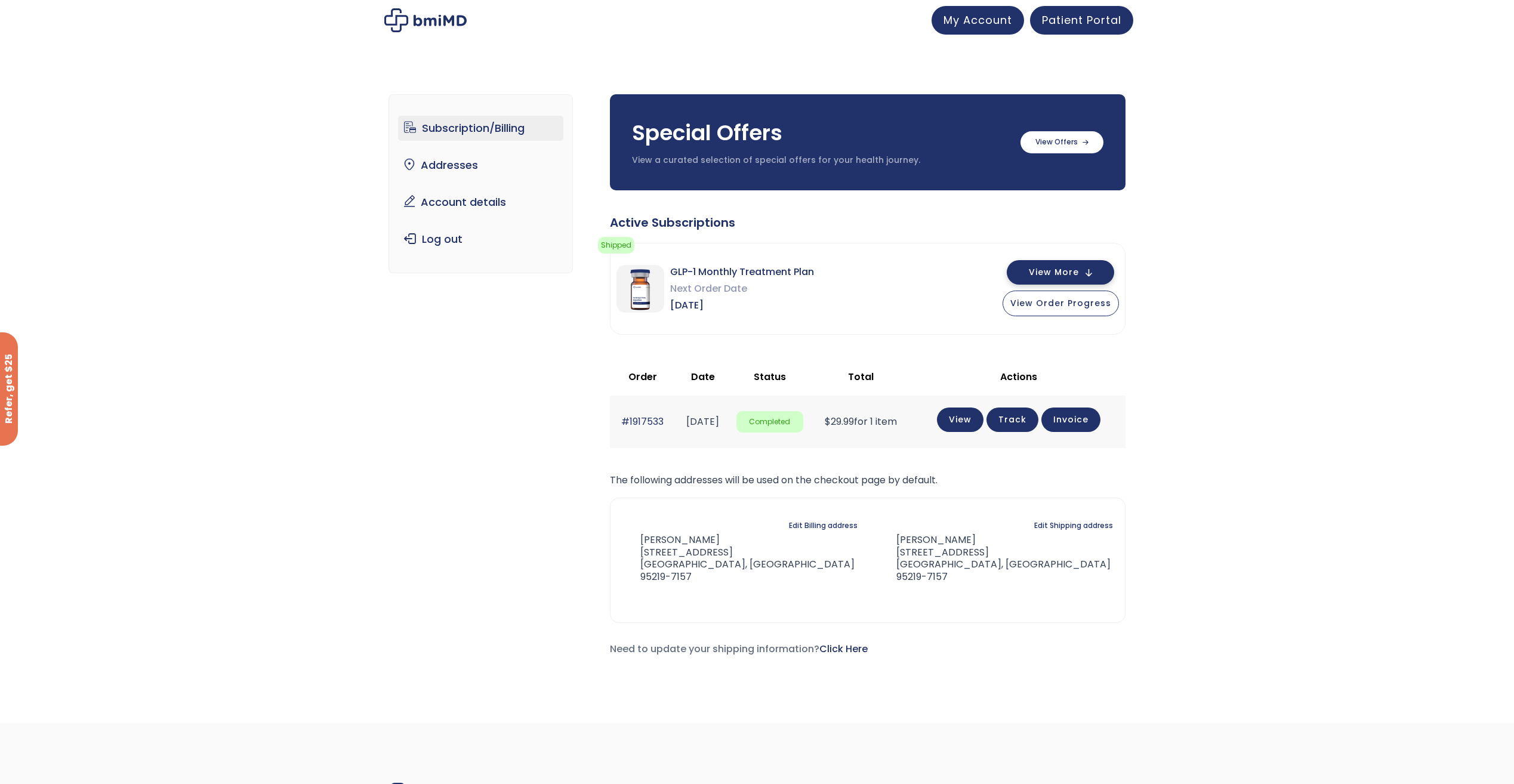
click at [1092, 275] on button "View More" at bounding box center [1060, 273] width 107 height 25
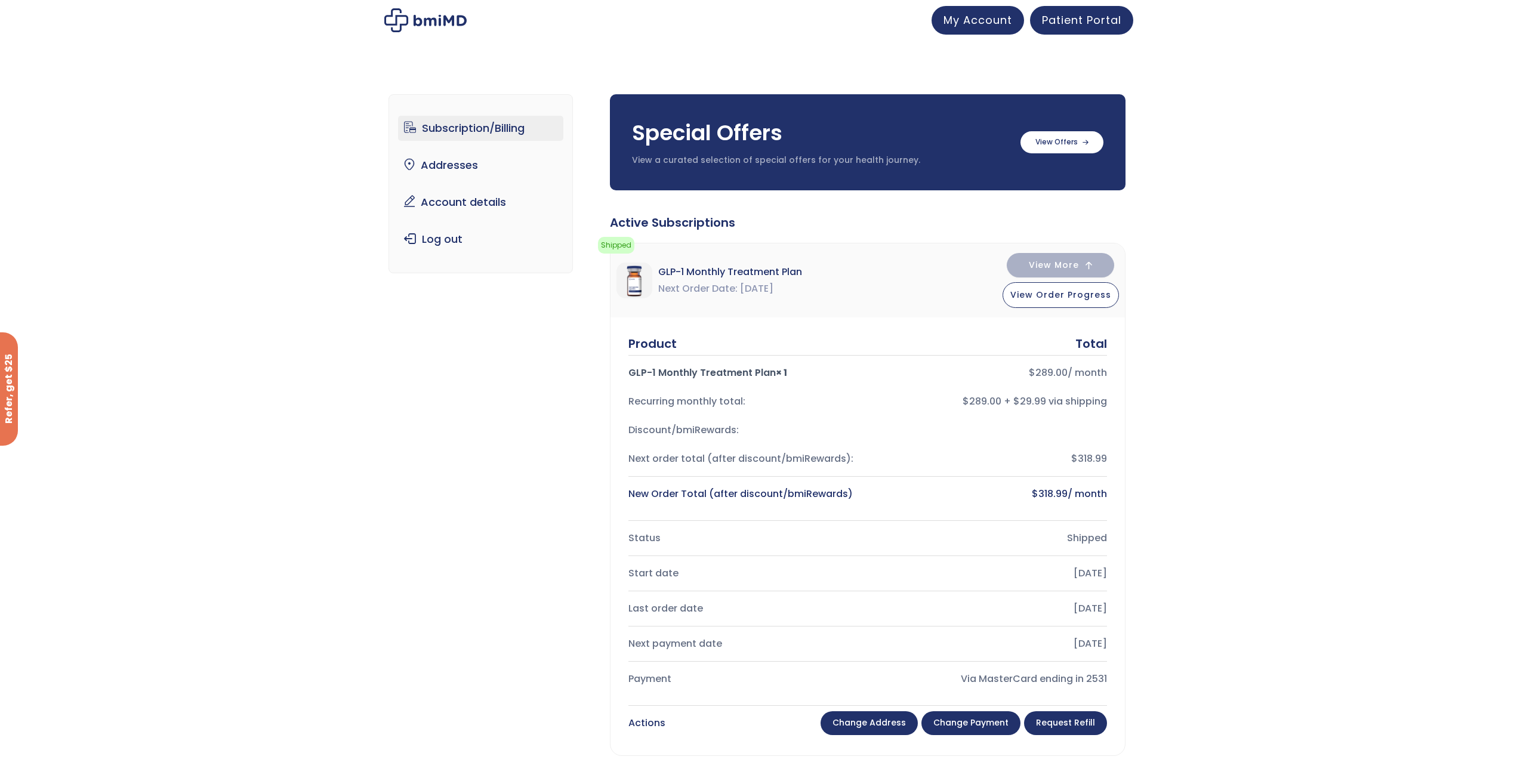
click at [454, 132] on link "Subscription/Billing" at bounding box center [481, 128] width 165 height 25
